Goal: Find specific page/section: Find specific page/section

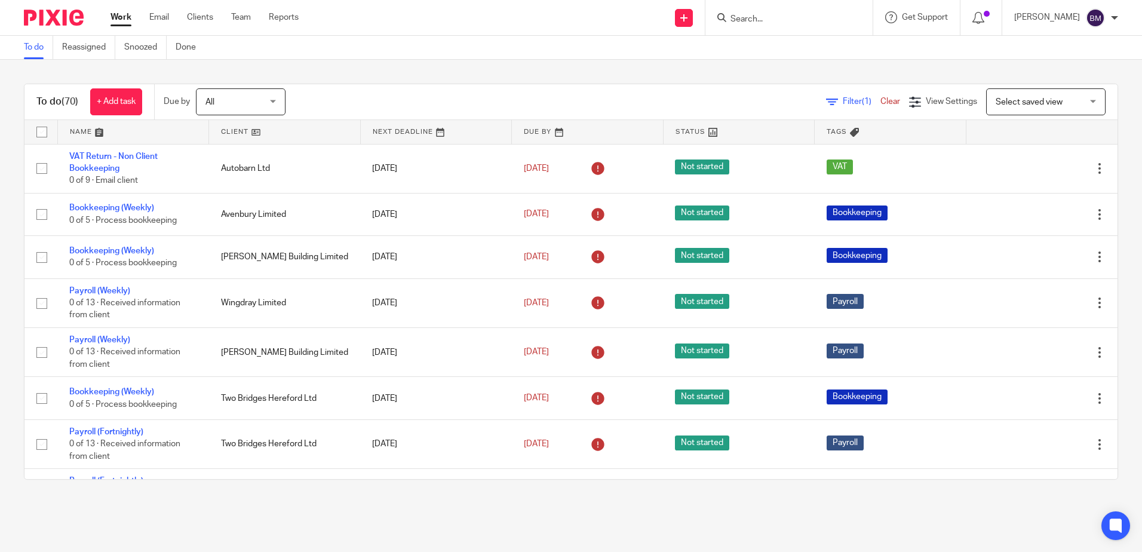
click at [691, 514] on main "To do Reassigned Snoozed Done To do (70) + Add task Due by All All [DATE] [DATE…" at bounding box center [571, 276] width 1142 height 552
click at [775, 21] on input "Search" at bounding box center [783, 19] width 108 height 11
click at [760, 22] on input "Search" at bounding box center [783, 19] width 108 height 11
click at [765, 18] on input "Search" at bounding box center [783, 19] width 108 height 11
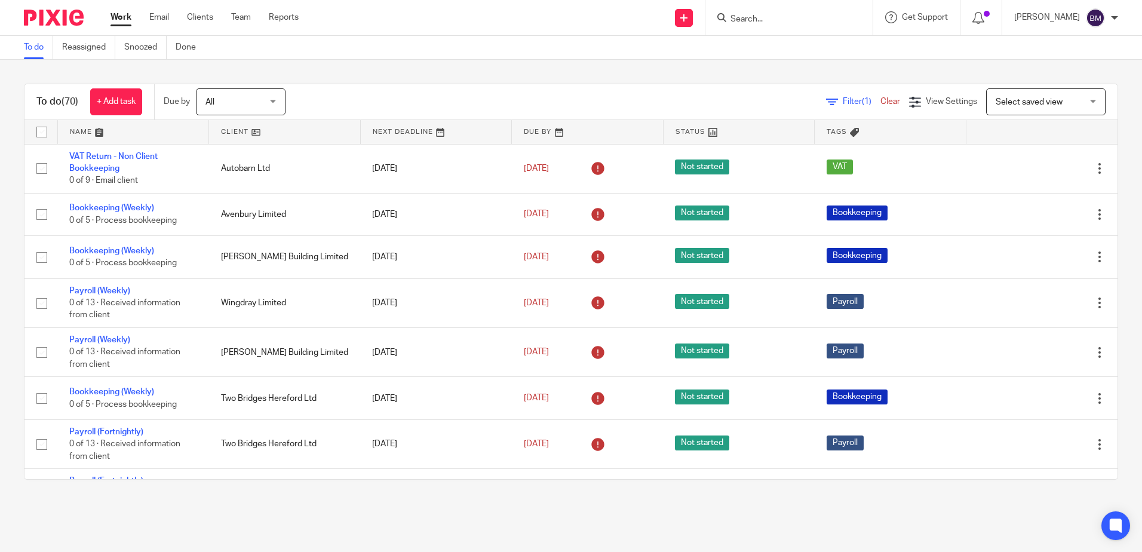
click at [787, 15] on input "Search" at bounding box center [783, 19] width 108 height 11
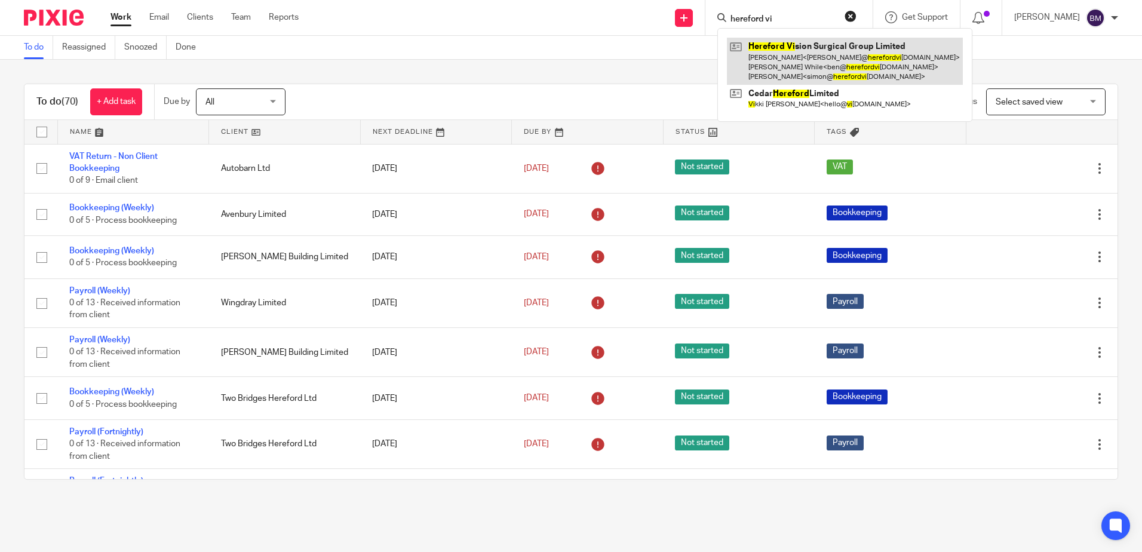
type input "hereford vi"
click at [794, 47] on link at bounding box center [845, 61] width 236 height 47
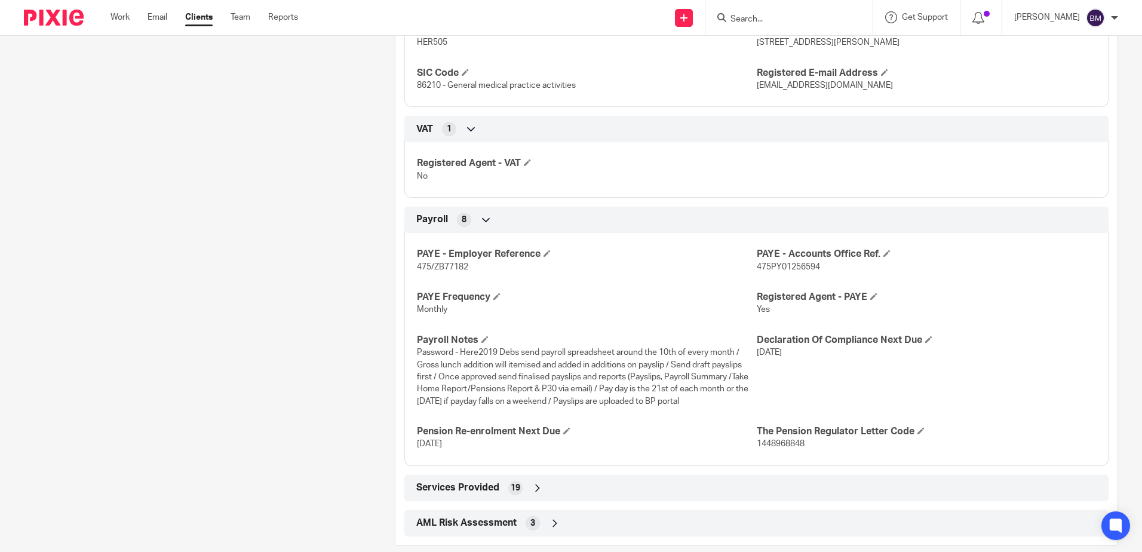
scroll to position [1048, 0]
